Goal: Navigation & Orientation: Find specific page/section

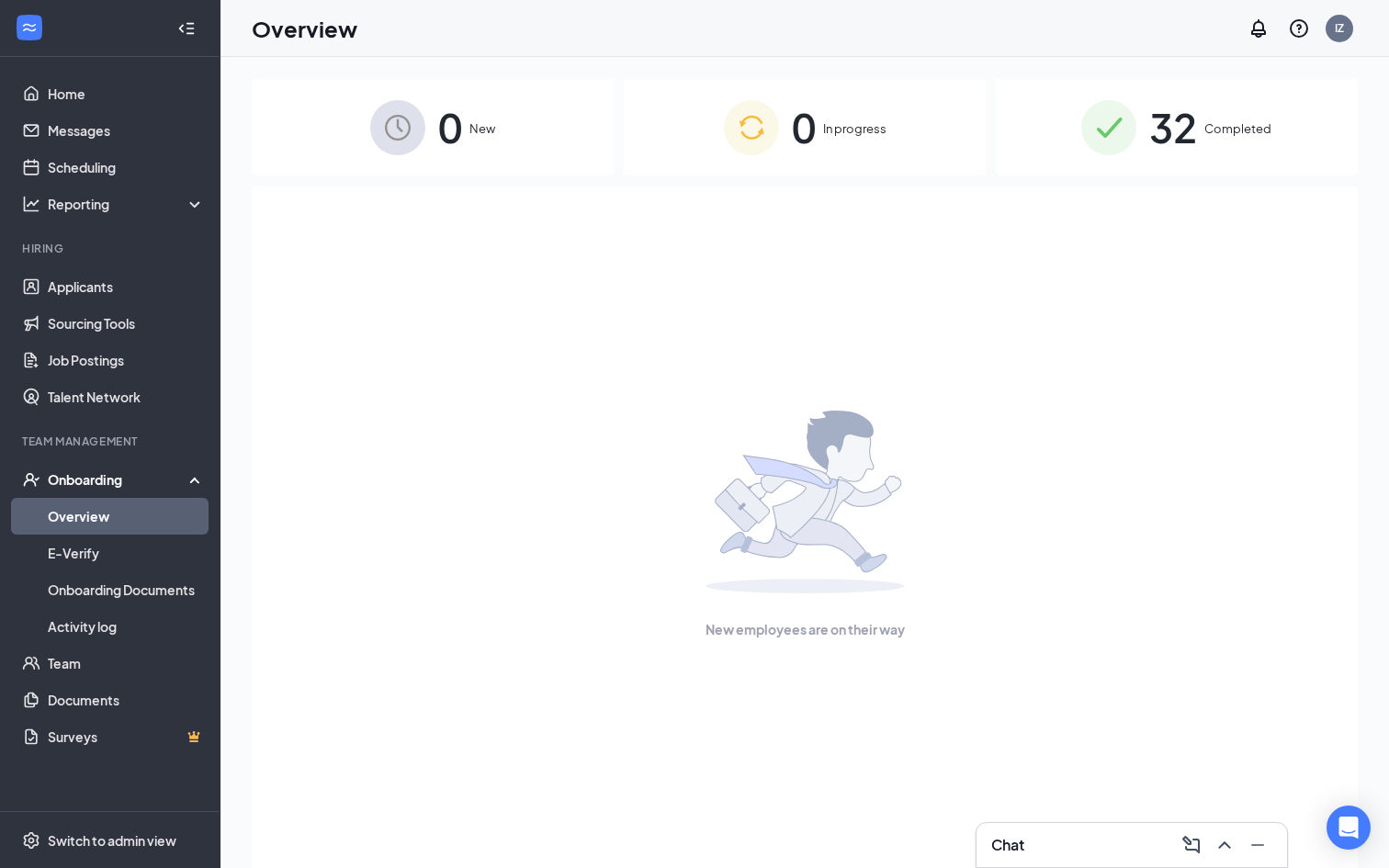
click at [1126, 132] on img at bounding box center [1109, 128] width 55 height 55
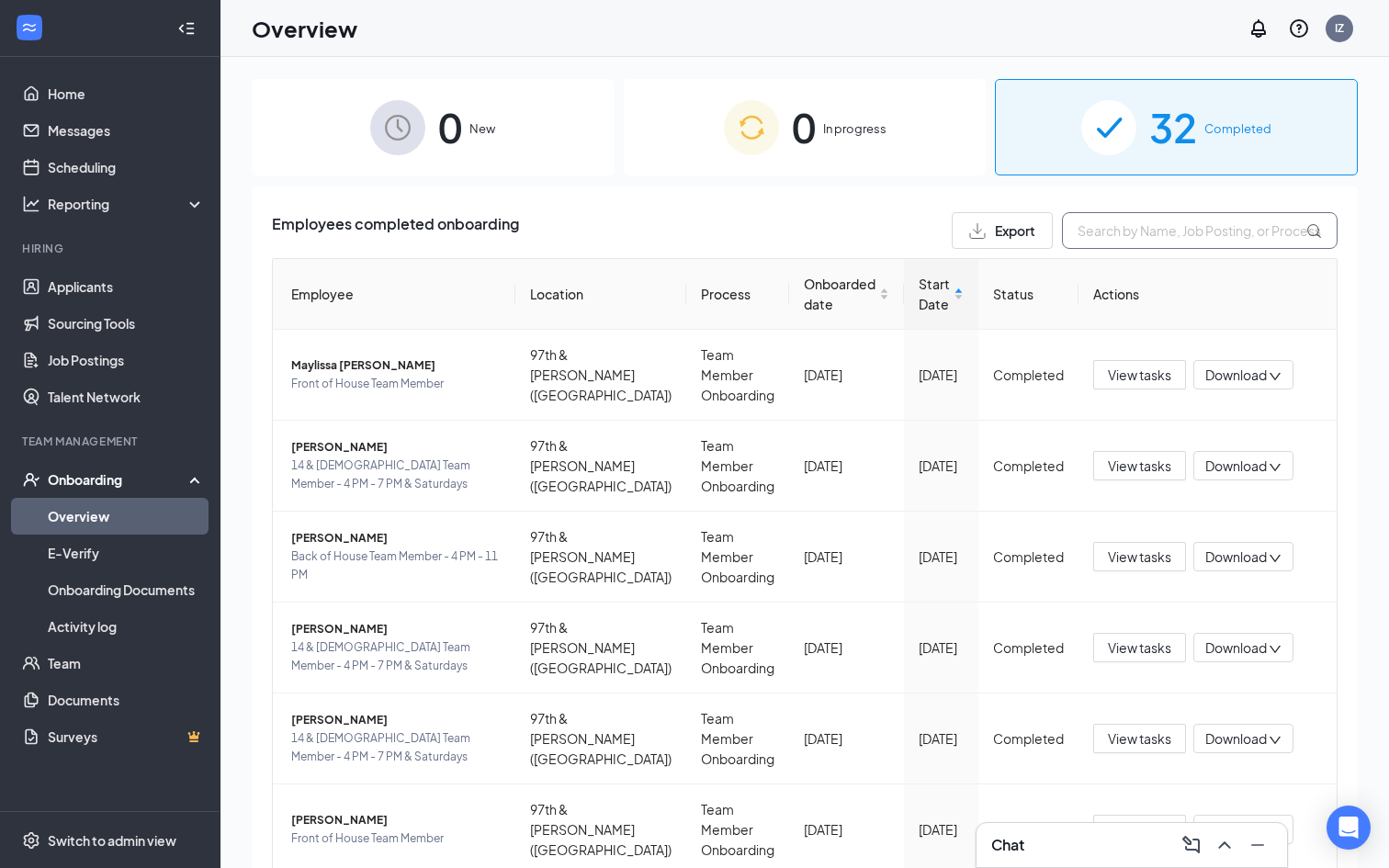
click at [1170, 234] on input "text" at bounding box center [1199, 230] width 276 height 37
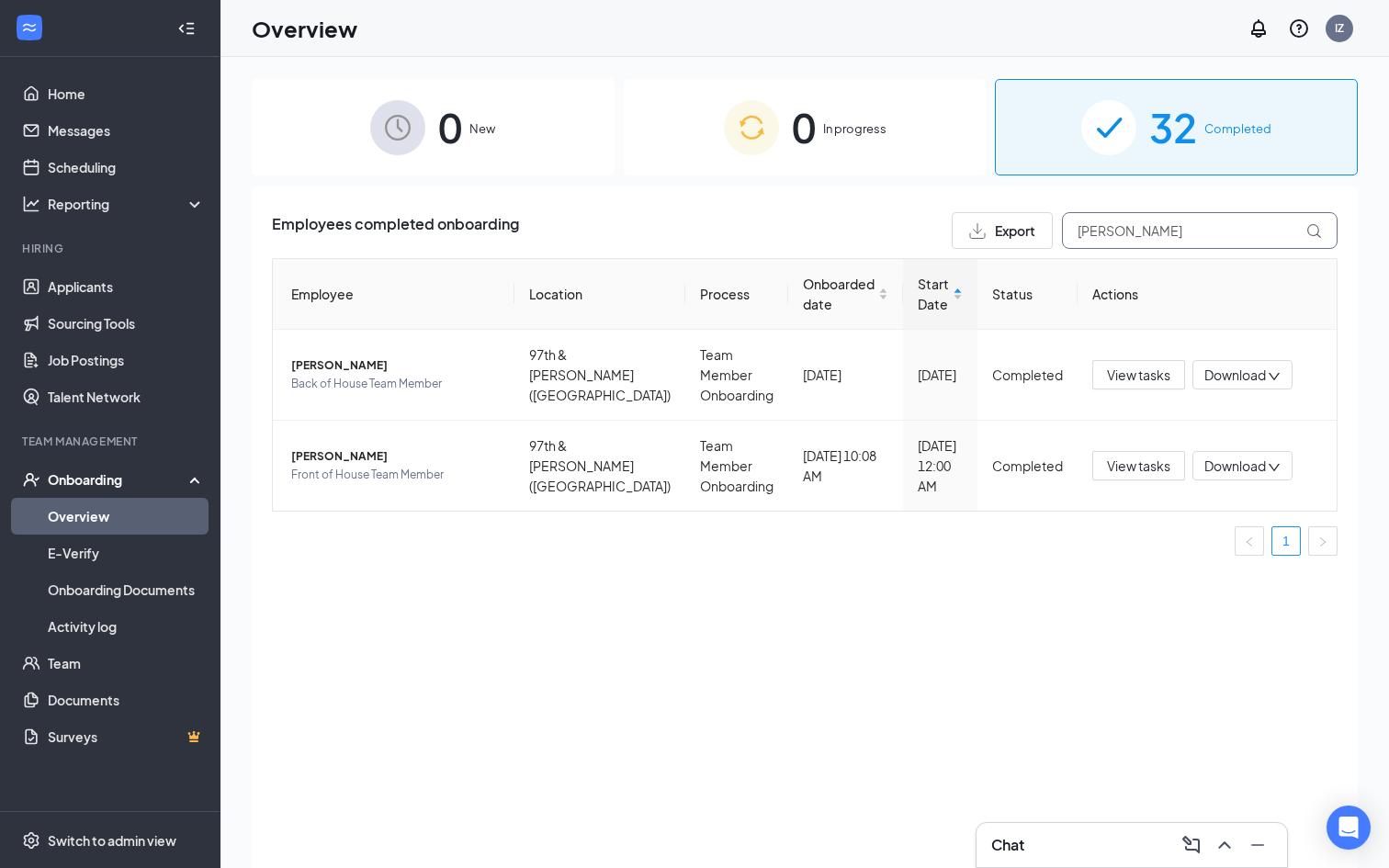
type input "[PERSON_NAME]"
drag, startPoint x: 1140, startPoint y: 255, endPoint x: 351, endPoint y: 451, distance: 813.0
click at [351, 451] on span "[PERSON_NAME]" at bounding box center [395, 455] width 208 height 18
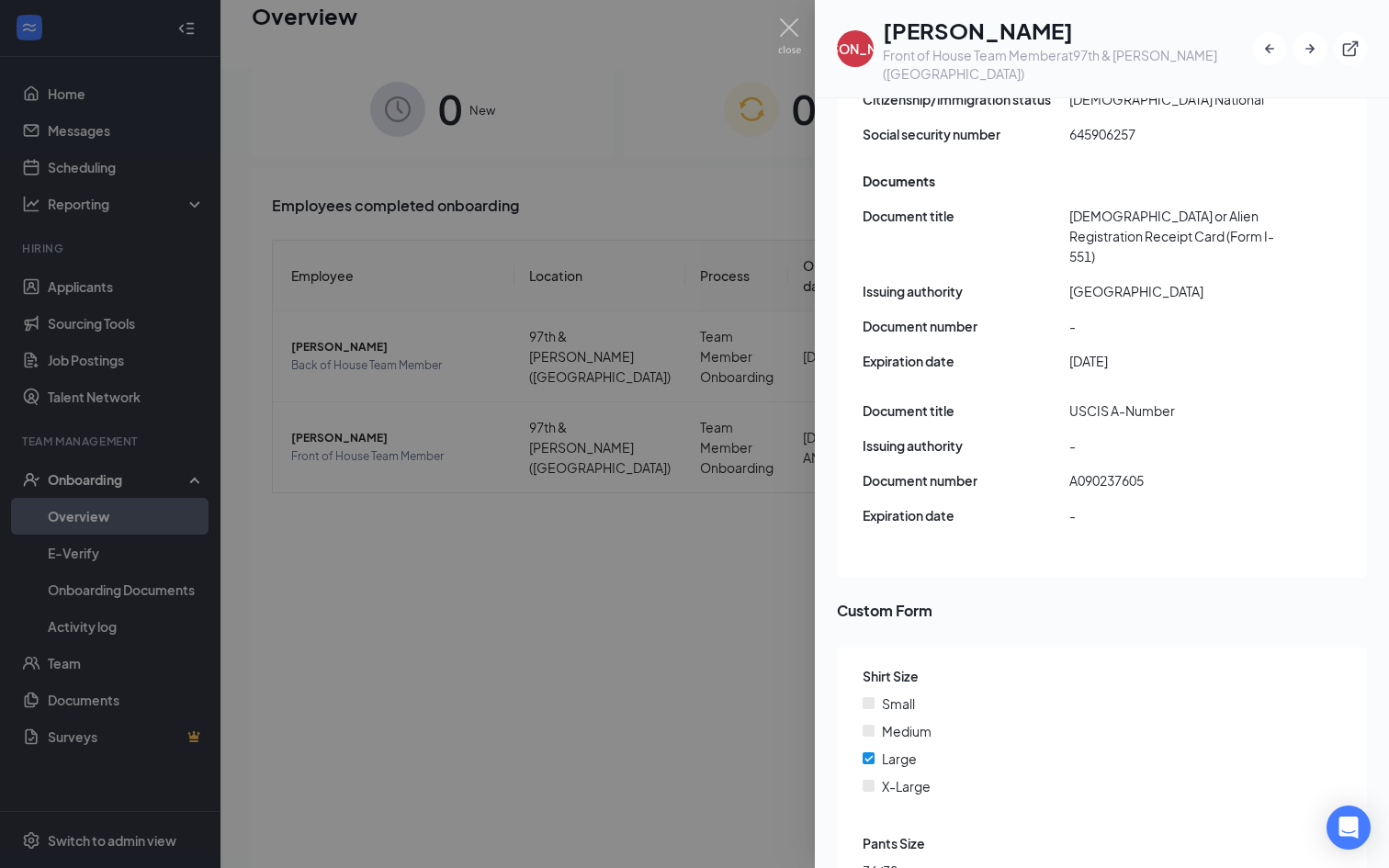
scroll to position [47, 0]
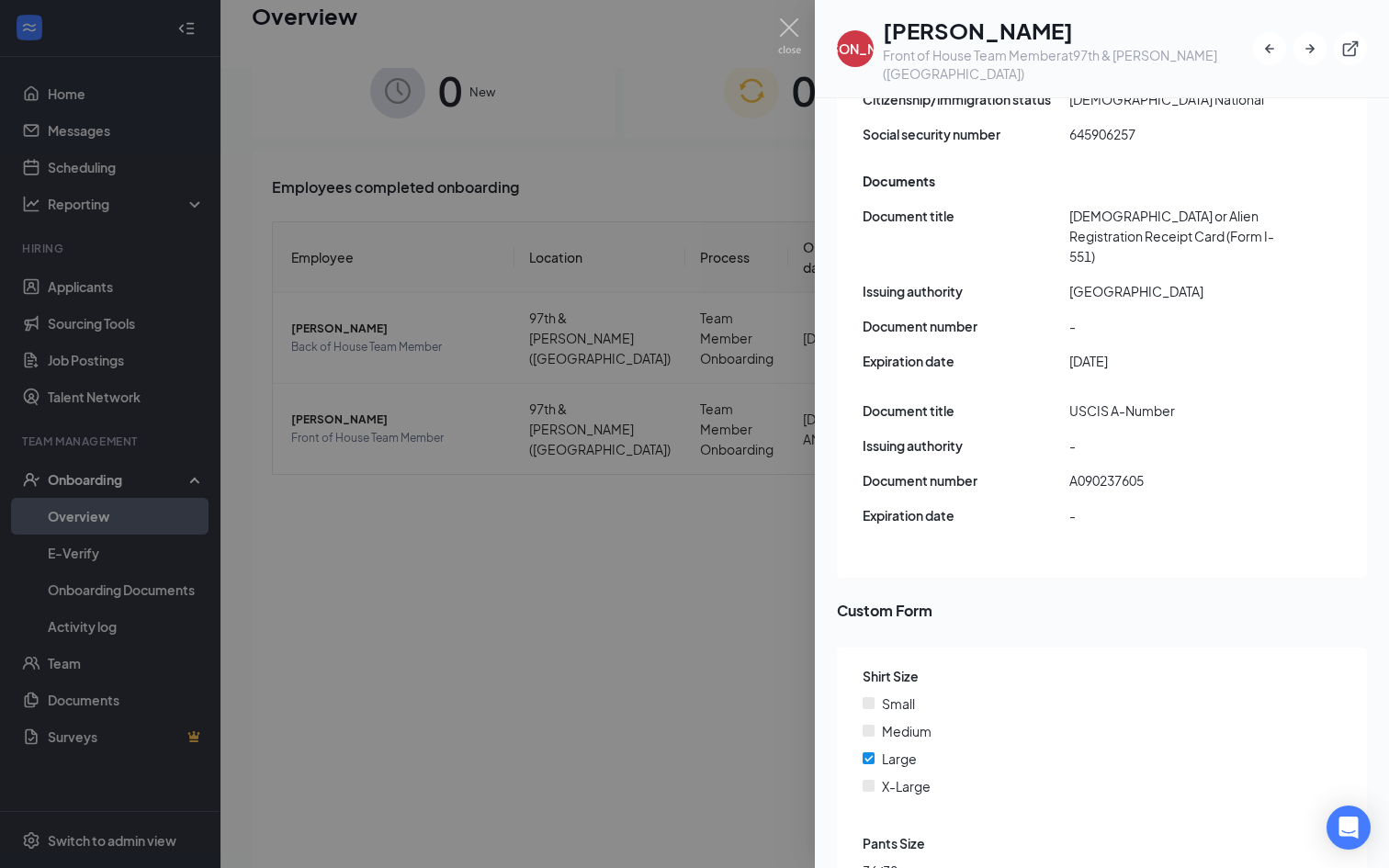
click at [700, 627] on div at bounding box center [694, 434] width 1389 height 868
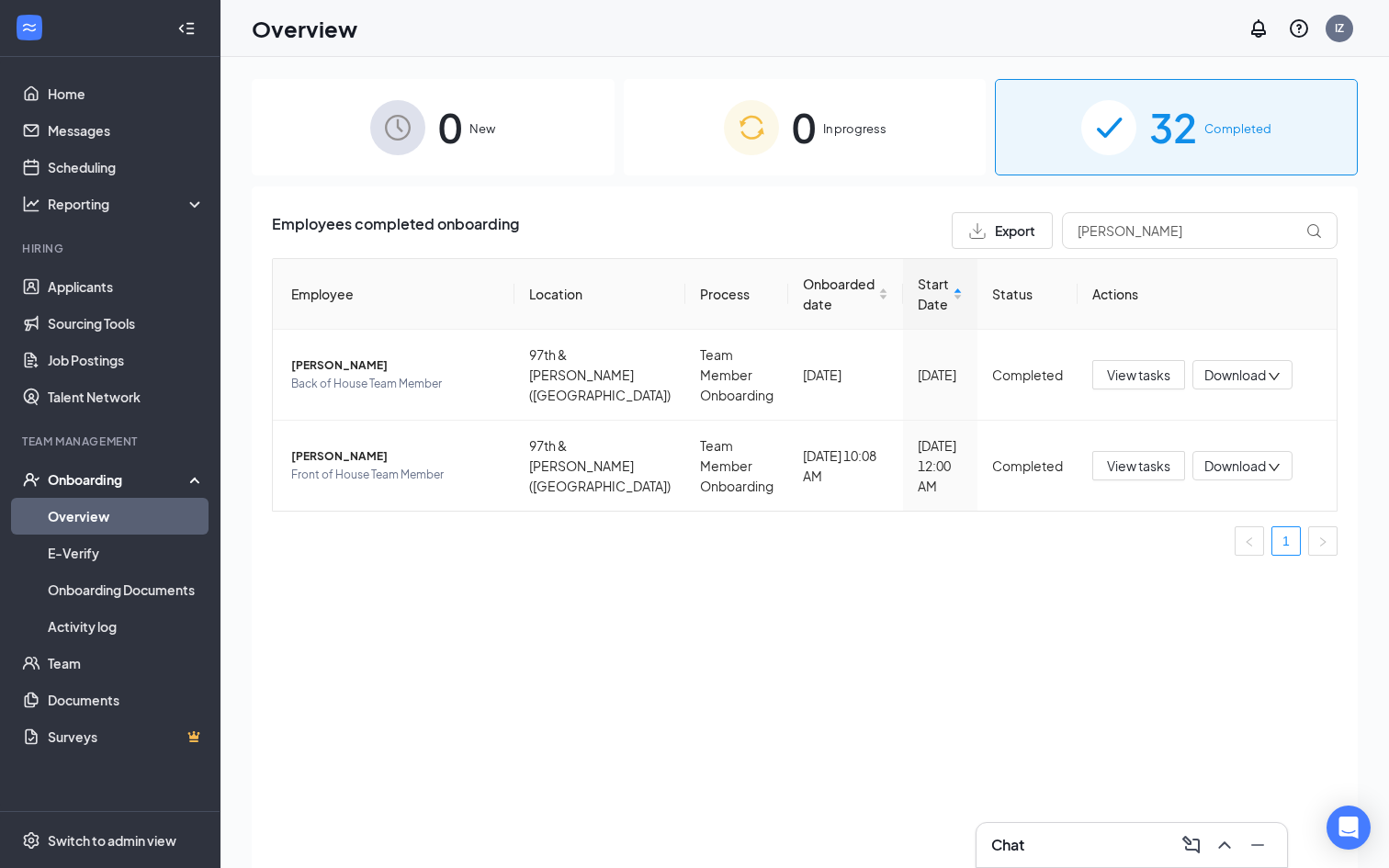
click at [114, 476] on div "Onboarding" at bounding box center [117, 479] width 141 height 18
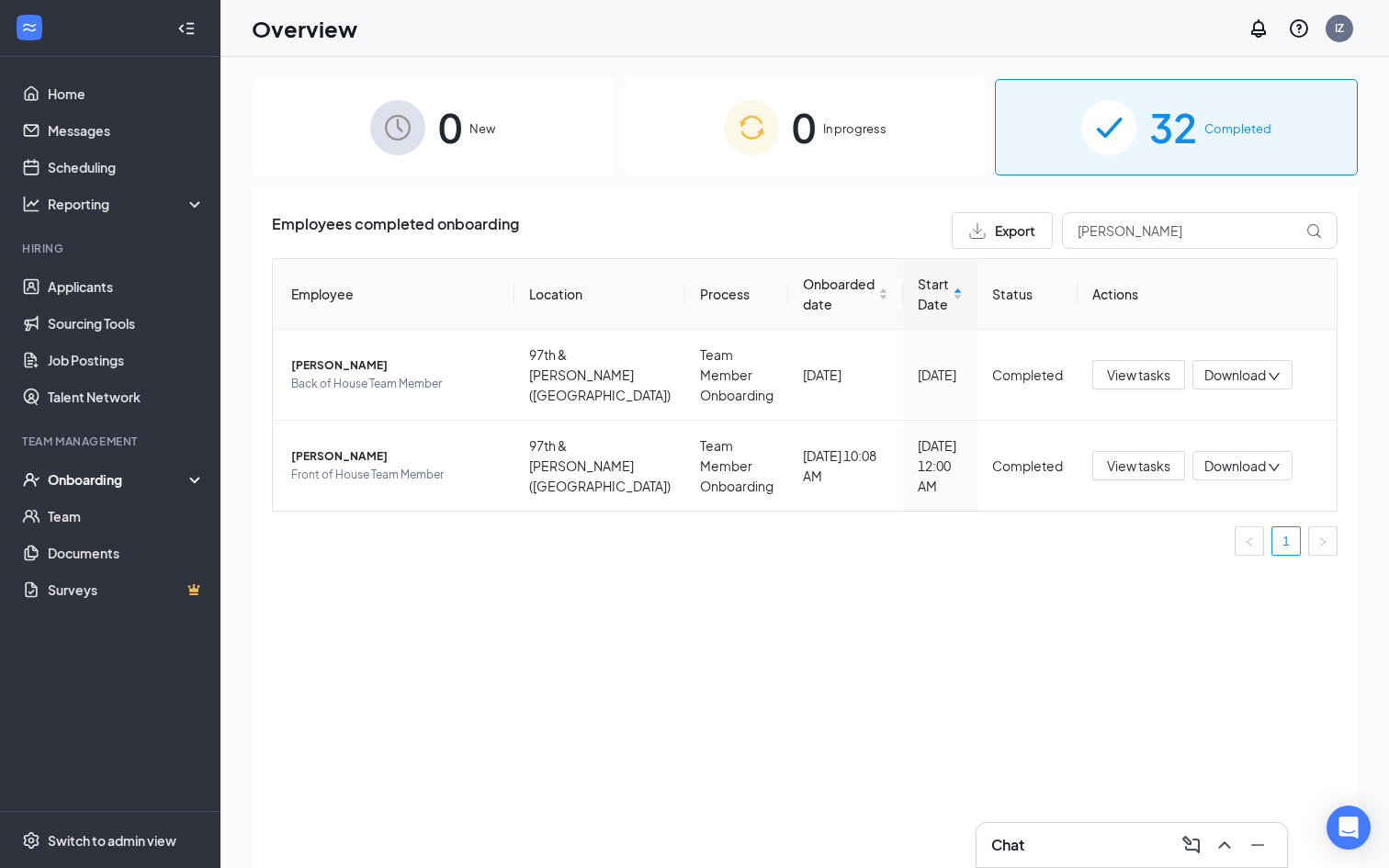
click at [114, 476] on div "Onboarding" at bounding box center [117, 479] width 141 height 18
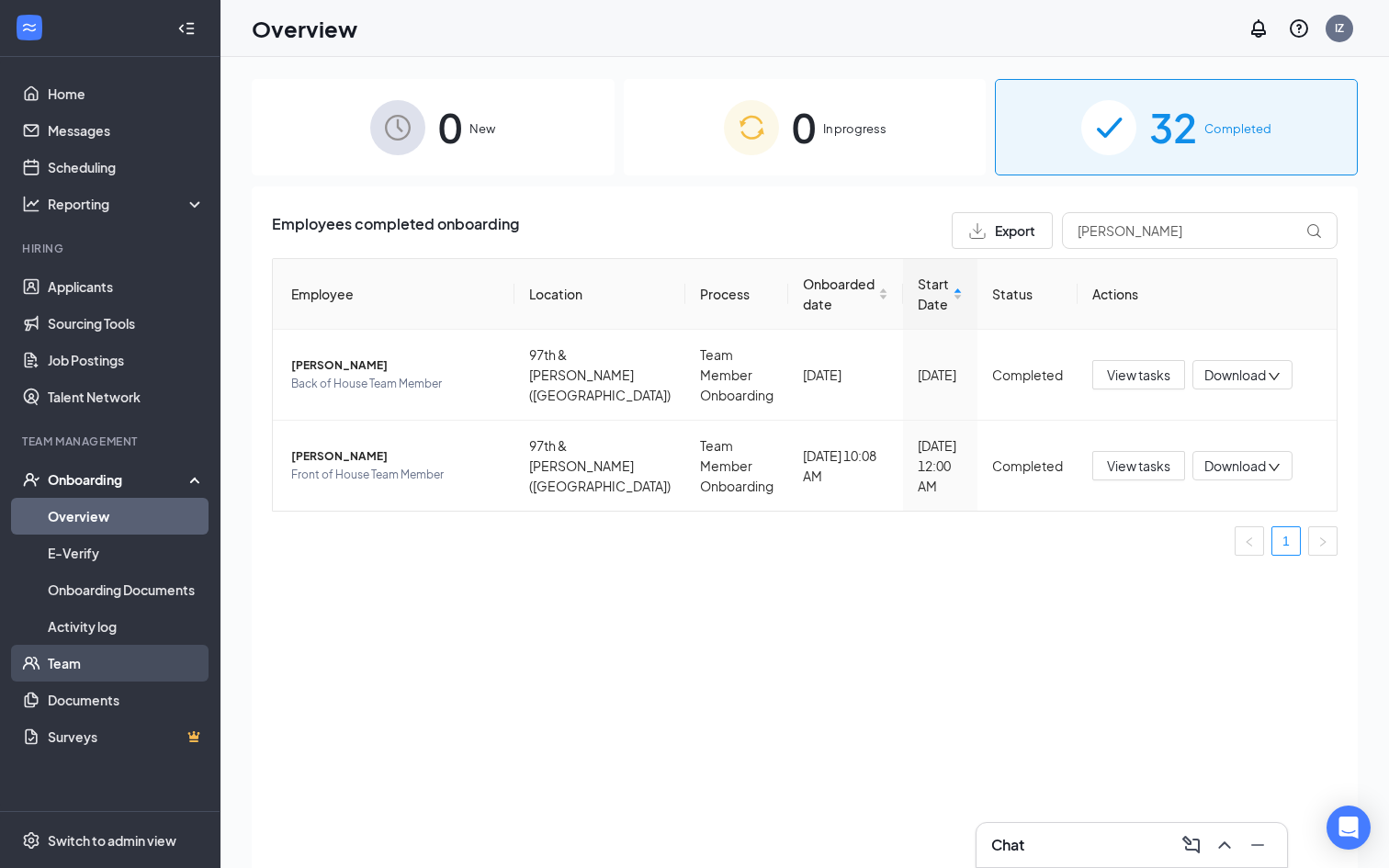
click at [66, 663] on link "Team" at bounding box center [126, 663] width 157 height 37
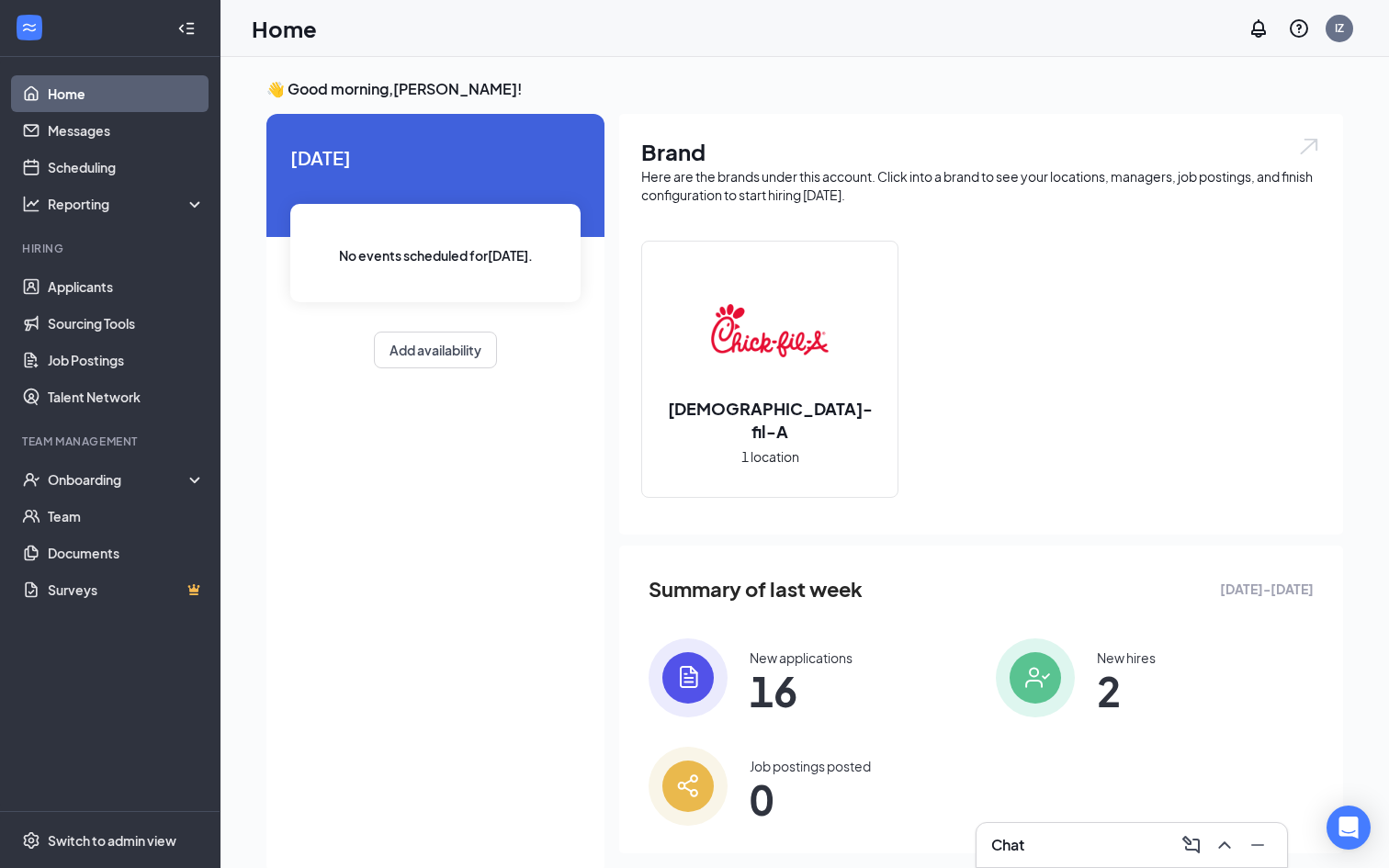
click at [1040, 846] on div "Chat" at bounding box center [1131, 844] width 281 height 29
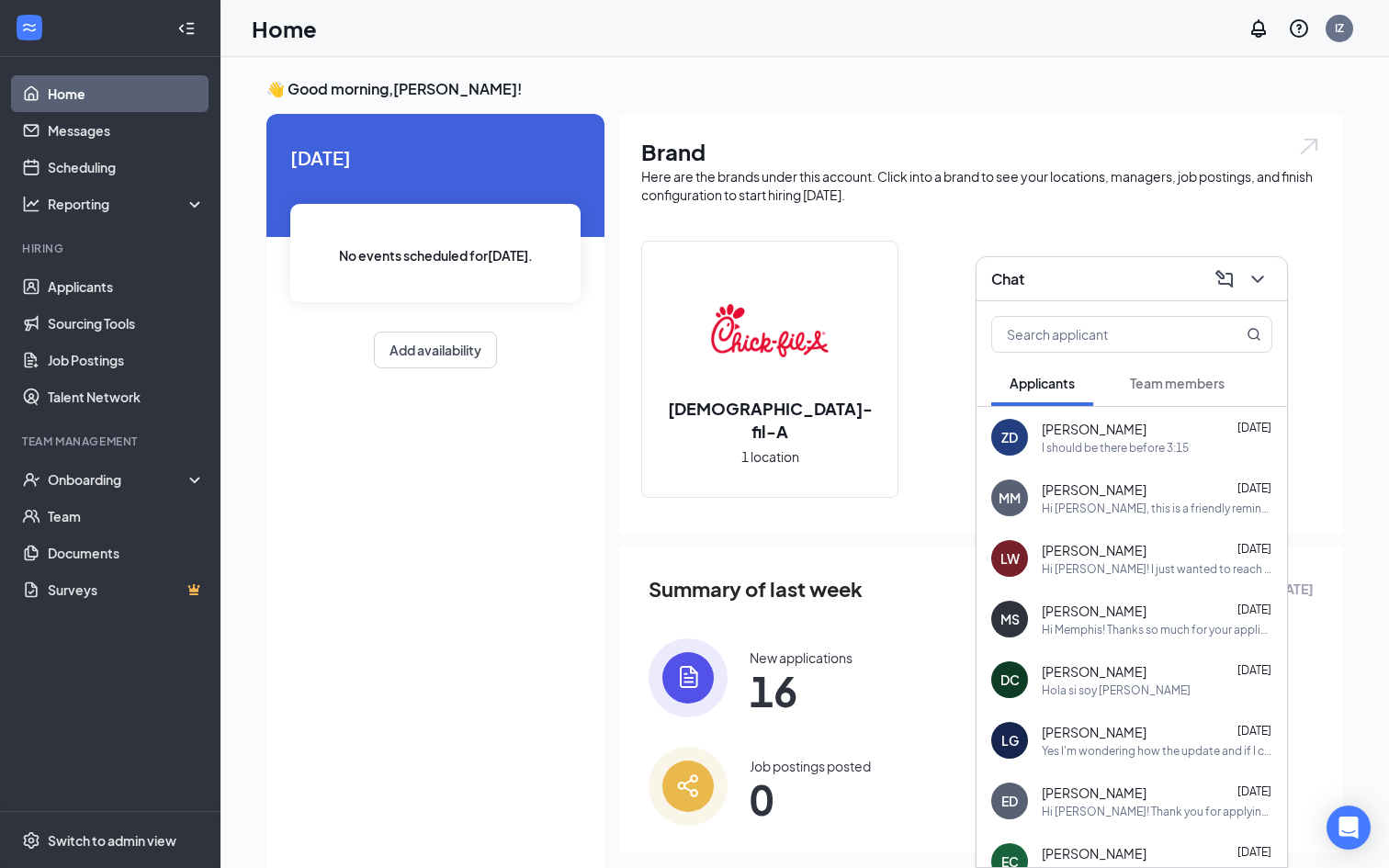
click at [1162, 380] on span "Team members" at bounding box center [1177, 382] width 95 height 16
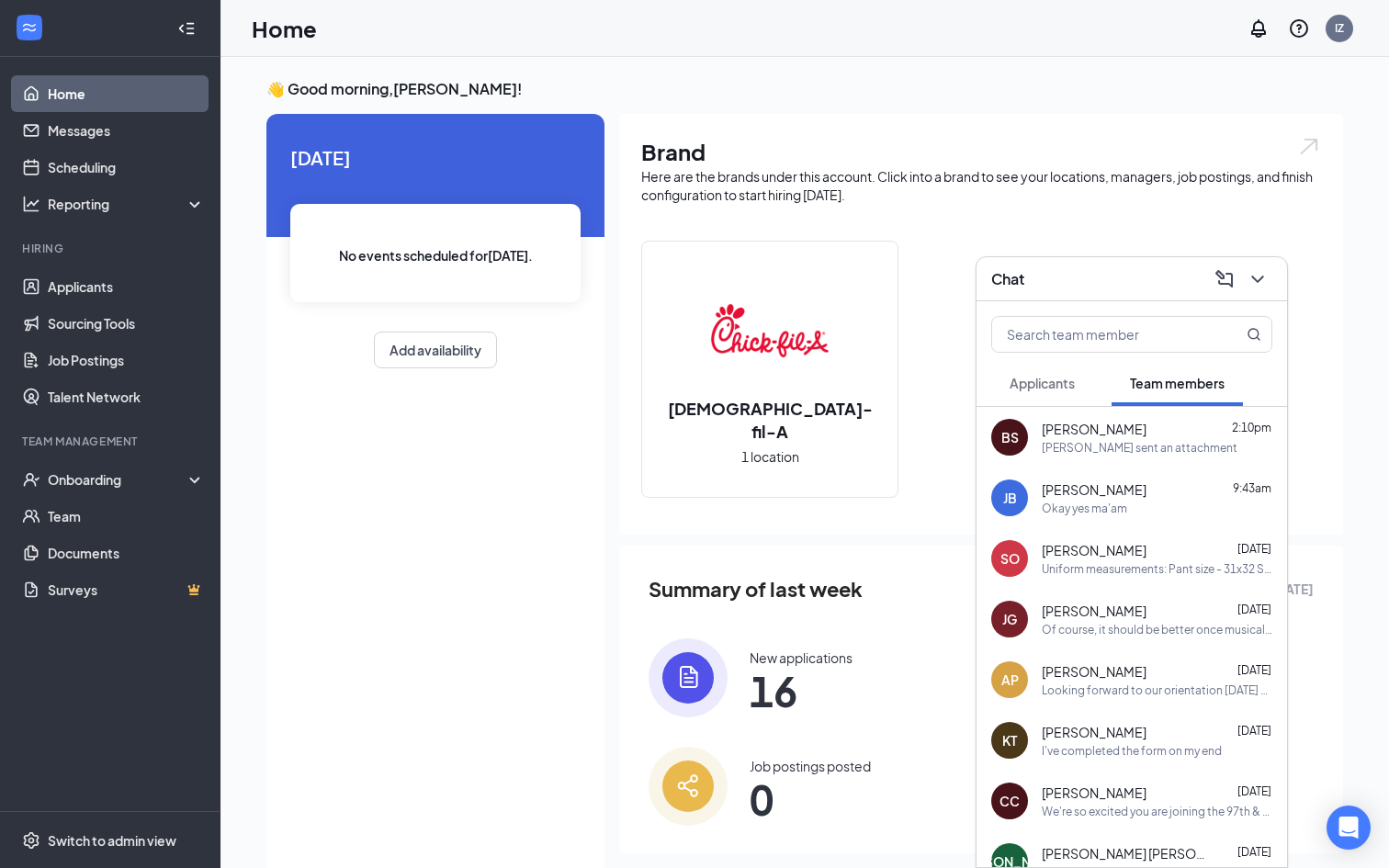
click at [1127, 437] on span "Beverly Shirley" at bounding box center [1094, 428] width 105 height 18
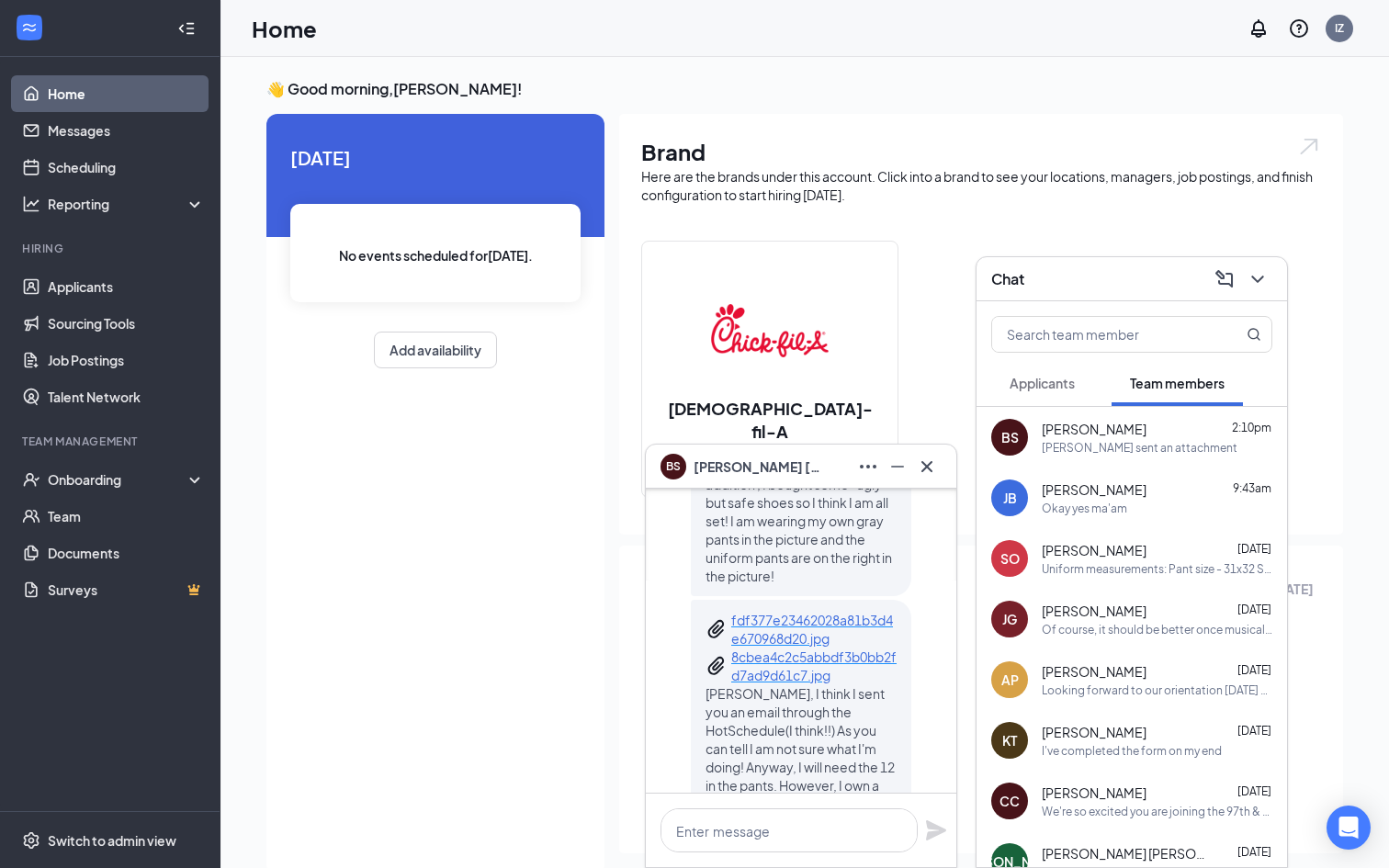
scroll to position [-235, 0]
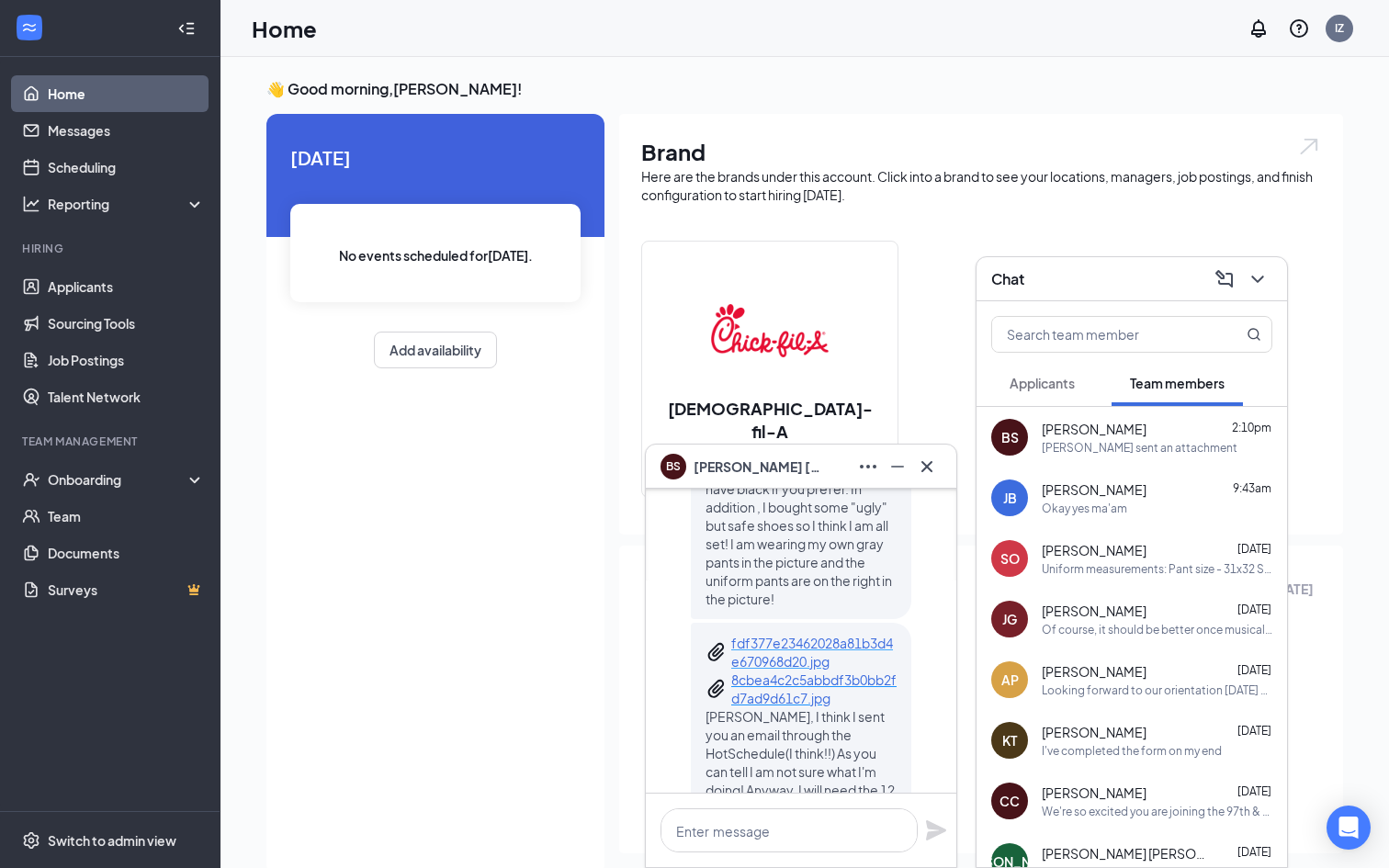
click at [788, 664] on p "fdf377e23462028a81b3d4e670968d20.jpg" at bounding box center [813, 651] width 166 height 37
click at [785, 707] on p "8cbea4c2c5abbdf3b0bb2fd7ad9d61c7.jpg" at bounding box center [813, 688] width 166 height 37
click at [926, 458] on icon "Cross" at bounding box center [926, 466] width 22 height 22
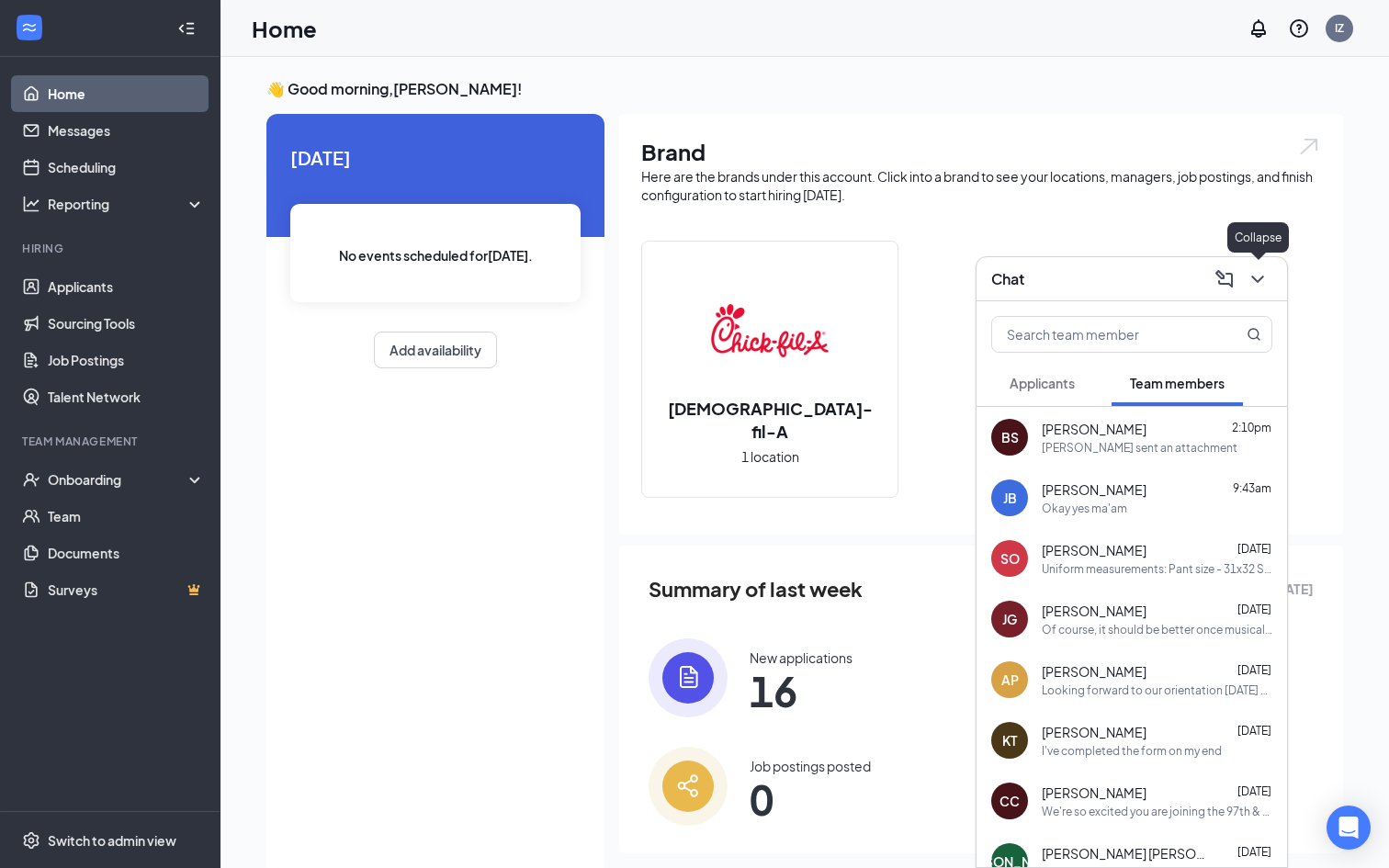
click at [1265, 274] on icon "ChevronDown" at bounding box center [1256, 278] width 22 height 22
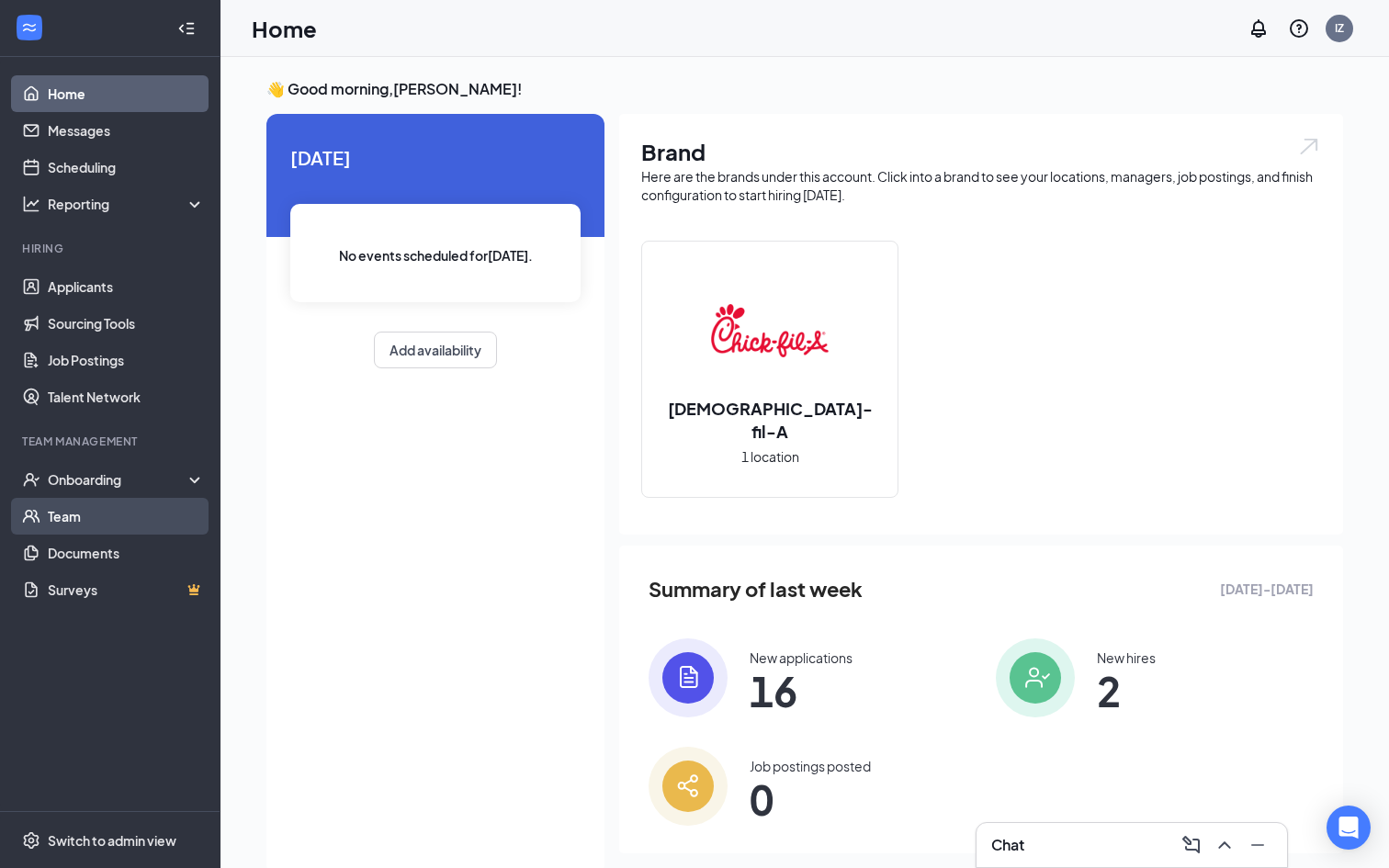
click at [105, 519] on link "Team" at bounding box center [126, 516] width 157 height 37
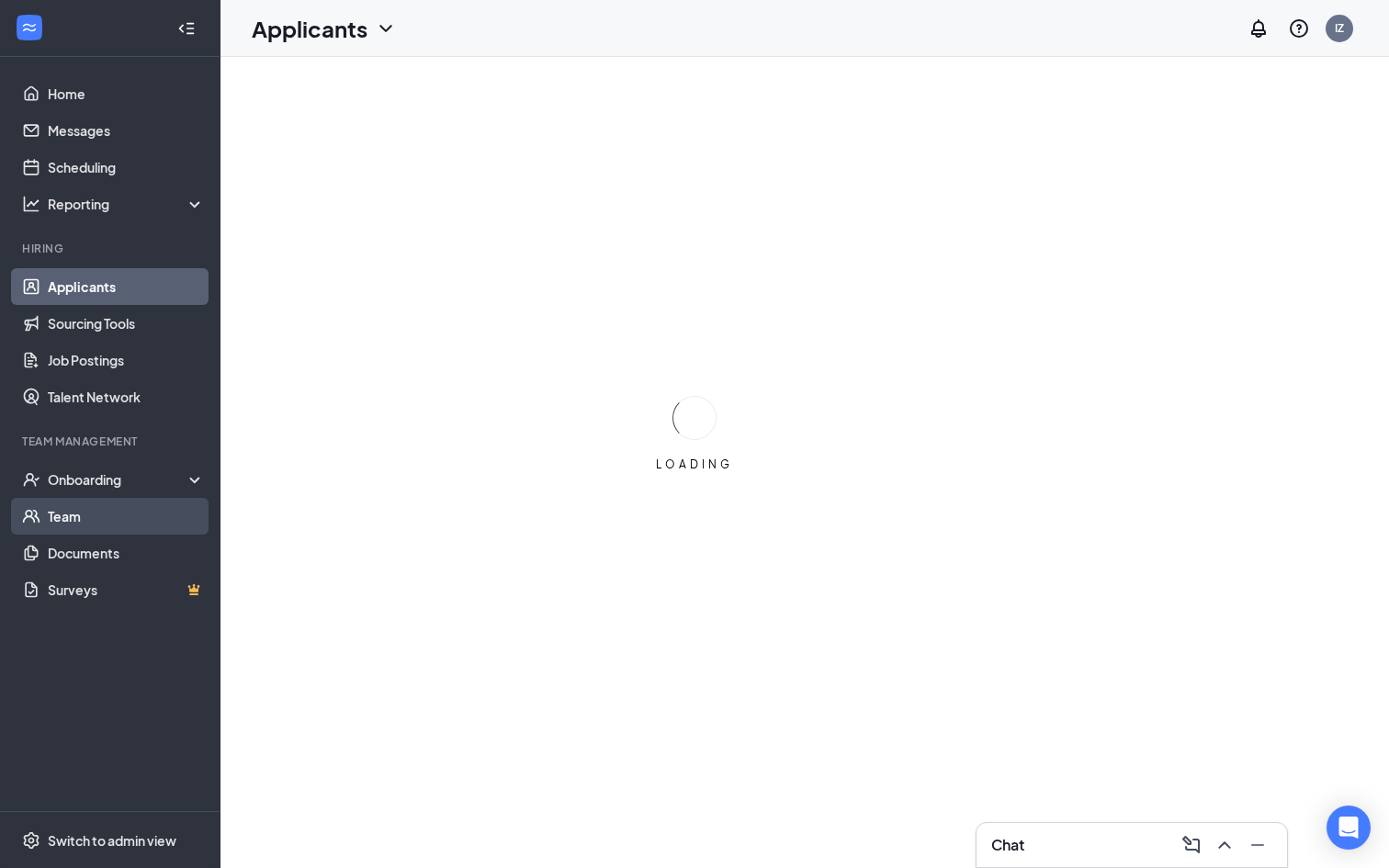
click at [75, 519] on link "Team" at bounding box center [126, 516] width 157 height 37
